Goal: Task Accomplishment & Management: Use online tool/utility

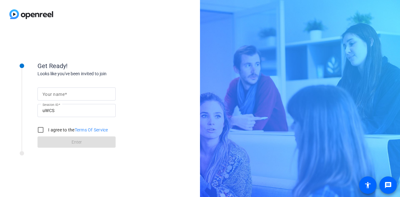
click at [64, 96] on mat-label "Your name" at bounding box center [54, 94] width 22 height 5
click at [64, 96] on input "Your name" at bounding box center [77, 94] width 68 height 8
type input "[PERSON_NAME] [PERSON_NAME]"
click at [41, 129] on input "I agree to the Terms Of Service" at bounding box center [40, 130] width 13 height 13
checkbox input "true"
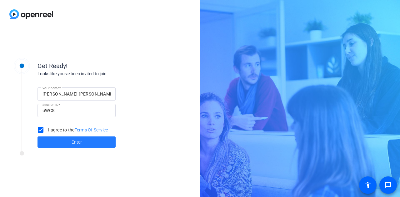
click at [74, 140] on span "Enter" at bounding box center [77, 142] width 10 height 7
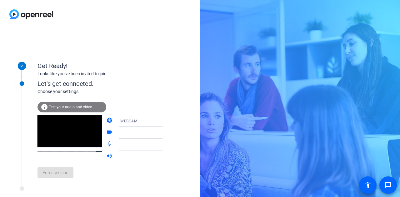
drag, startPoint x: 85, startPoint y: 141, endPoint x: 151, endPoint y: 77, distance: 91.8
click at [151, 77] on div "Looks like you've been invited to join" at bounding box center [100, 74] width 125 height 7
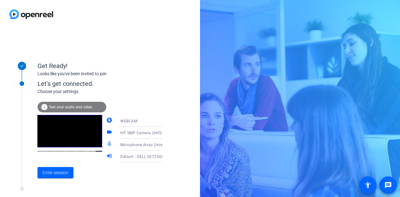
click at [165, 121] on icon at bounding box center [169, 121] width 8 height 8
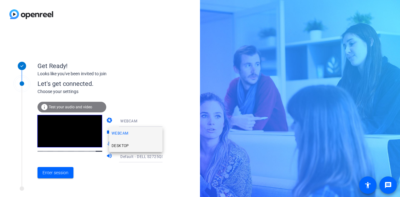
click at [136, 145] on mat-option "DESKTOP" at bounding box center [135, 146] width 53 height 13
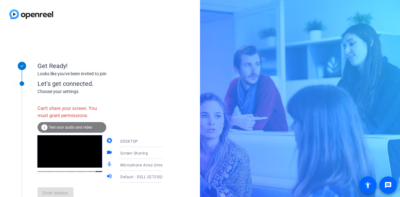
click at [124, 144] on div "DESKTOP" at bounding box center [143, 142] width 47 height 8
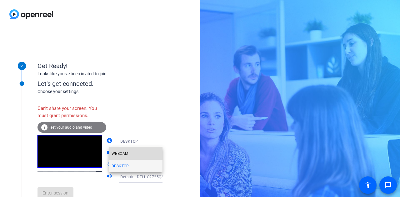
click at [129, 153] on mat-option "WEBCAM" at bounding box center [135, 154] width 53 height 13
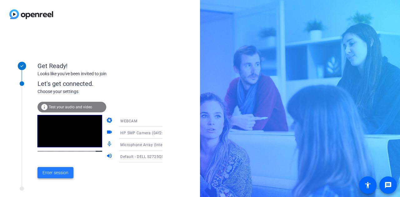
click at [53, 174] on span "Enter session" at bounding box center [56, 173] width 26 height 7
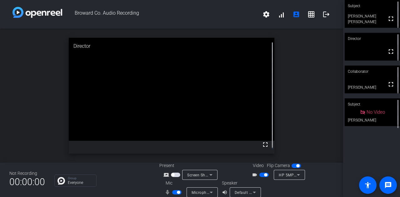
click at [265, 175] on span "button" at bounding box center [265, 175] width 3 height 3
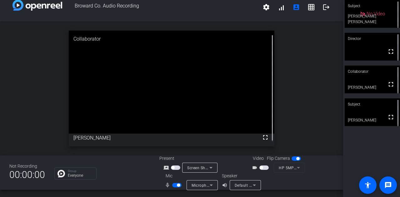
drag, startPoint x: 177, startPoint y: 185, endPoint x: 151, endPoint y: 187, distance: 25.7
click at [177, 185] on span "button" at bounding box center [178, 185] width 3 height 3
click at [176, 184] on span "button" at bounding box center [176, 185] width 9 height 4
click at [152, 178] on div "Not Recording 00:00:00 Group Everyone Present screen_share_outline Screen Shari…" at bounding box center [171, 173] width 343 height 34
drag, startPoint x: 179, startPoint y: 185, endPoint x: 172, endPoint y: 185, distance: 6.9
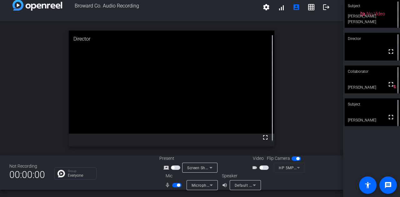
click at [178, 185] on span "button" at bounding box center [178, 185] width 3 height 3
click at [173, 185] on span "button" at bounding box center [174, 185] width 3 height 3
click at [177, 186] on span "button" at bounding box center [178, 185] width 3 height 3
click at [174, 184] on span "button" at bounding box center [174, 185] width 3 height 3
click at [176, 187] on span "button" at bounding box center [176, 185] width 9 height 4
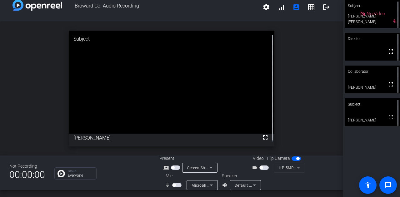
click at [174, 186] on span "button" at bounding box center [174, 185] width 3 height 3
click at [177, 186] on span "button" at bounding box center [178, 185] width 3 height 3
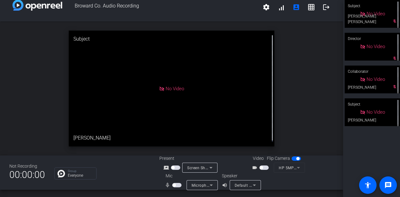
click at [175, 186] on span "button" at bounding box center [176, 185] width 9 height 4
click at [128, 181] on div "Not Recording 00:00:00 Group Everyone Present screen_share_outline Screen Shari…" at bounding box center [171, 173] width 343 height 34
click at [177, 184] on span "button" at bounding box center [178, 185] width 3 height 3
click at [177, 187] on span "button" at bounding box center [176, 185] width 9 height 4
click at [178, 185] on span "button" at bounding box center [178, 185] width 3 height 3
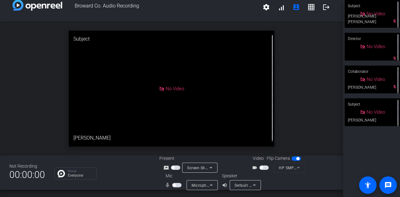
click at [173, 185] on span "button" at bounding box center [174, 185] width 3 height 3
click at [177, 187] on span "button" at bounding box center [178, 185] width 3 height 3
click at [175, 186] on span "button" at bounding box center [174, 185] width 3 height 3
click at [178, 185] on span "button" at bounding box center [178, 185] width 3 height 3
click at [174, 184] on span "button" at bounding box center [174, 185] width 3 height 3
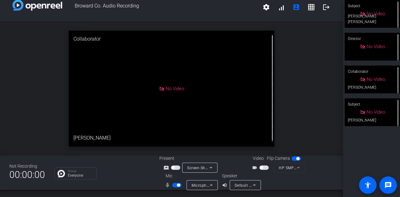
click at [178, 186] on span "button" at bounding box center [178, 185] width 3 height 3
click at [175, 184] on span "button" at bounding box center [176, 185] width 9 height 4
click at [179, 186] on span "button" at bounding box center [178, 185] width 3 height 3
click at [174, 186] on span "button" at bounding box center [174, 185] width 3 height 3
drag, startPoint x: 175, startPoint y: 184, endPoint x: 155, endPoint y: 184, distance: 19.4
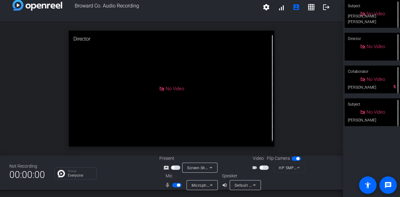
click at [174, 184] on span "button" at bounding box center [176, 185] width 9 height 4
click at [174, 186] on span "button" at bounding box center [174, 185] width 3 height 3
